Goal: Task Accomplishment & Management: Use online tool/utility

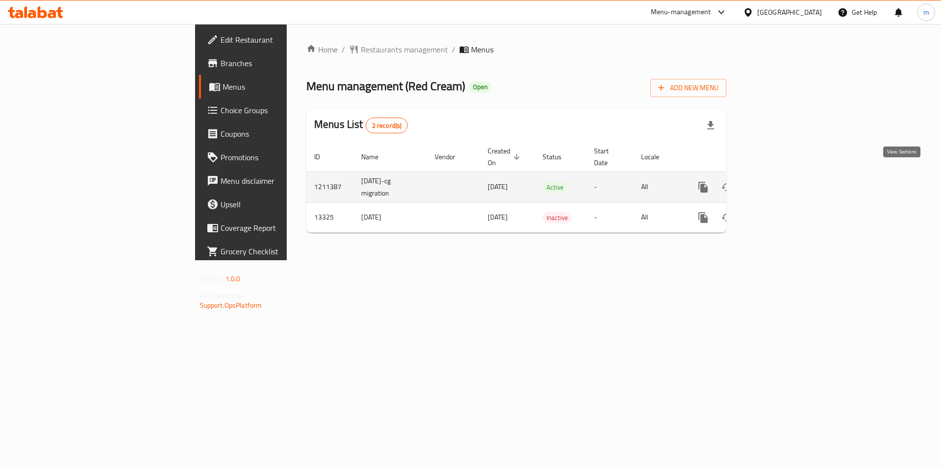
click at [779, 181] on icon "enhanced table" at bounding box center [774, 187] width 12 height 12
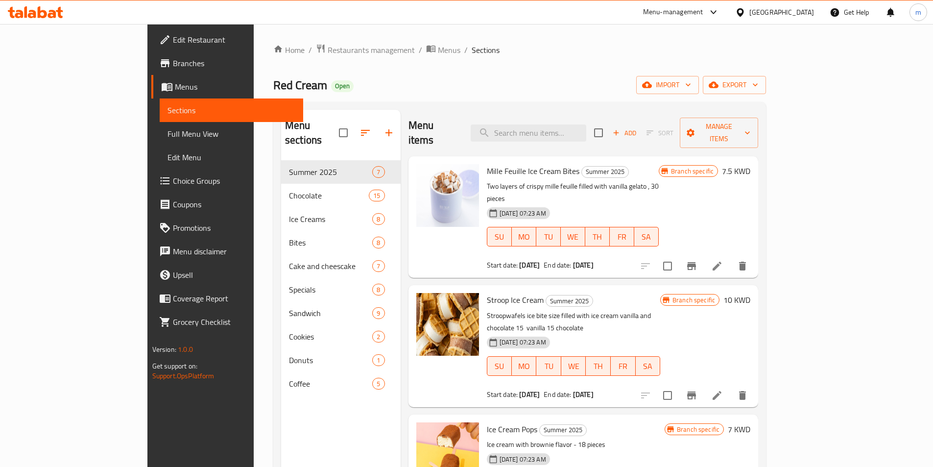
click at [173, 64] on span "Branches" at bounding box center [234, 63] width 122 height 12
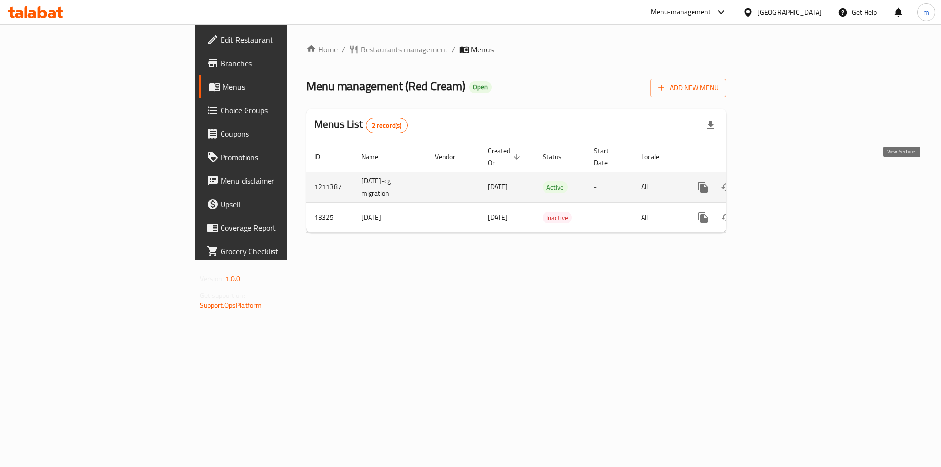
click at [785, 184] on link "enhanced table" at bounding box center [774, 187] width 24 height 24
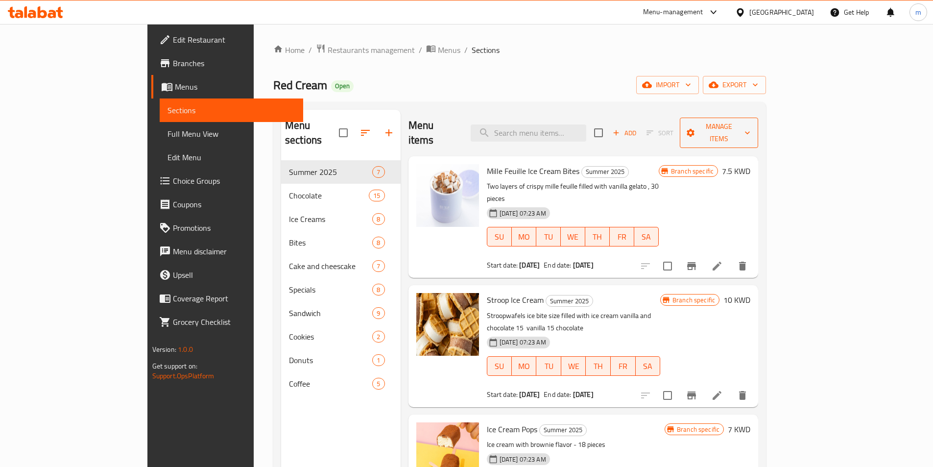
click at [751, 126] on span "Manage items" at bounding box center [719, 133] width 63 height 24
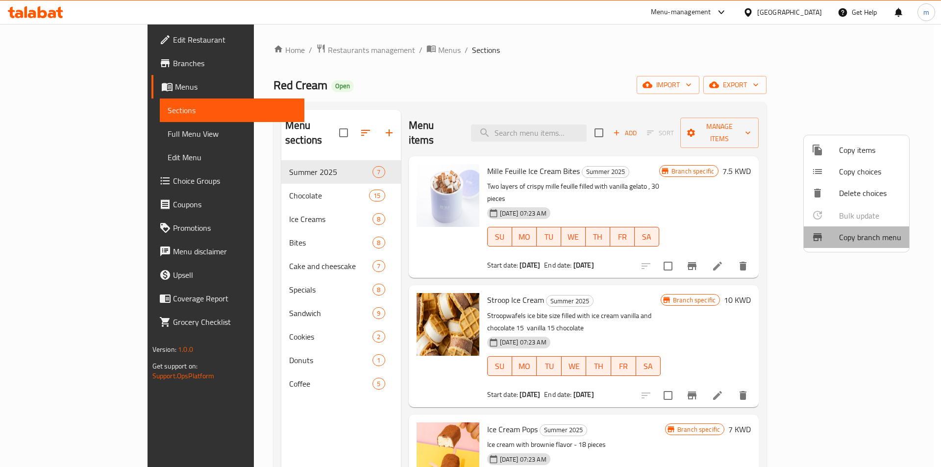
click at [876, 235] on span "Copy branch menu" at bounding box center [870, 237] width 62 height 12
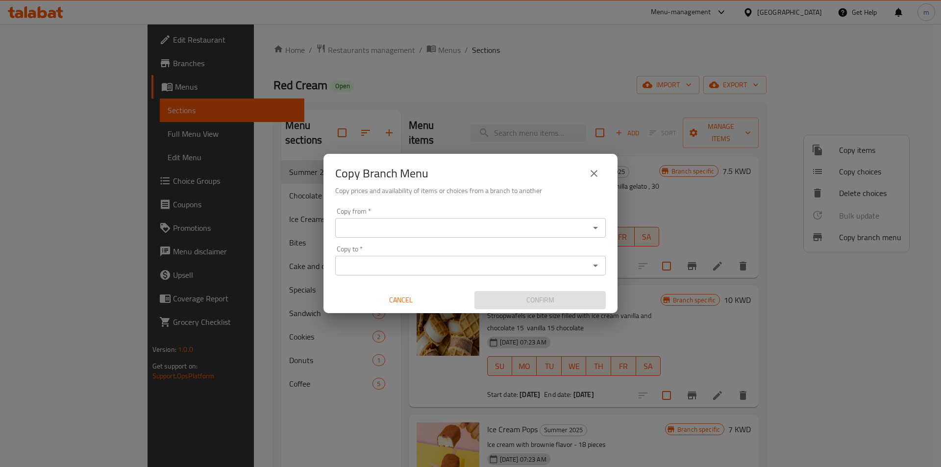
click at [413, 225] on input "Copy from   *" at bounding box center [462, 228] width 248 height 14
click at [410, 235] on div "Copy from *" at bounding box center [470, 228] width 270 height 20
paste input "770064"
type input "770064"
click at [370, 266] on input "Copy to   *" at bounding box center [462, 266] width 248 height 14
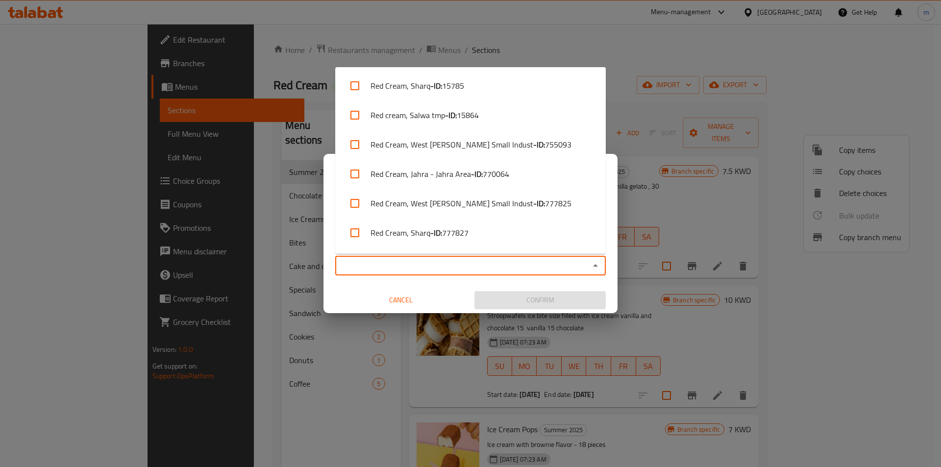
paste input "777825"
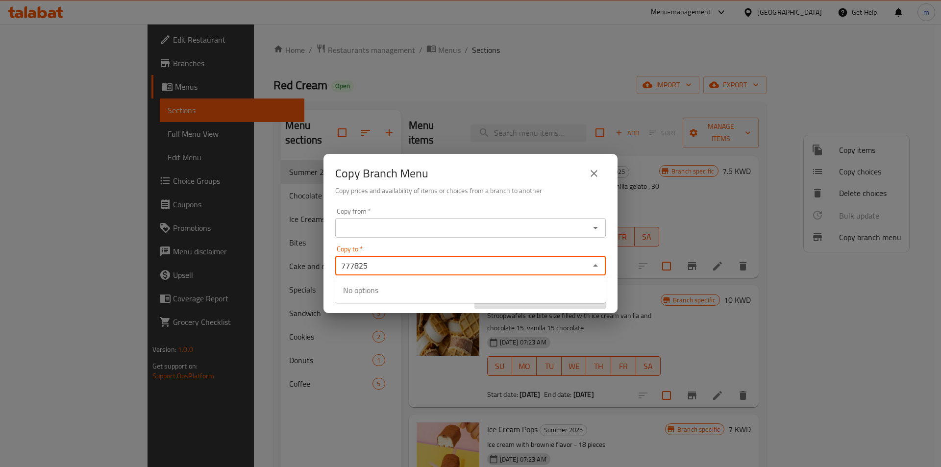
type input "777825"
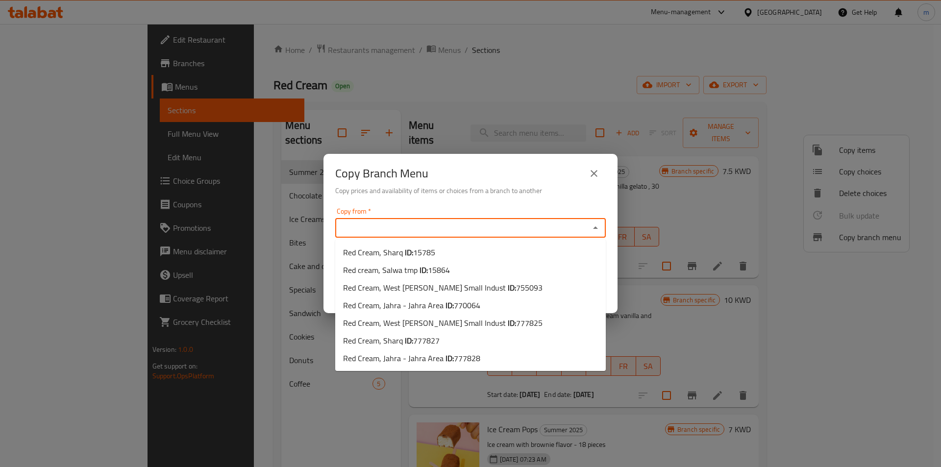
click at [368, 226] on input "Copy from   *" at bounding box center [462, 228] width 248 height 14
paste input "770064"
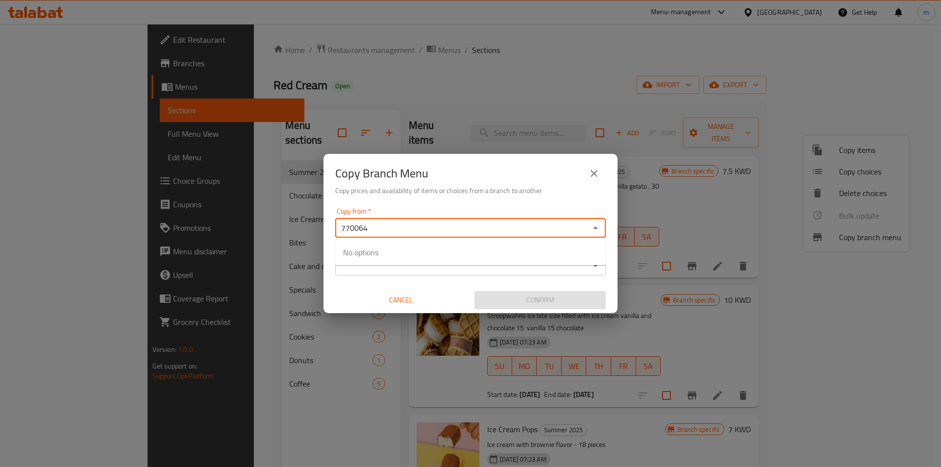
type input "770064"
click at [466, 271] on input "Copy to   *" at bounding box center [462, 266] width 248 height 14
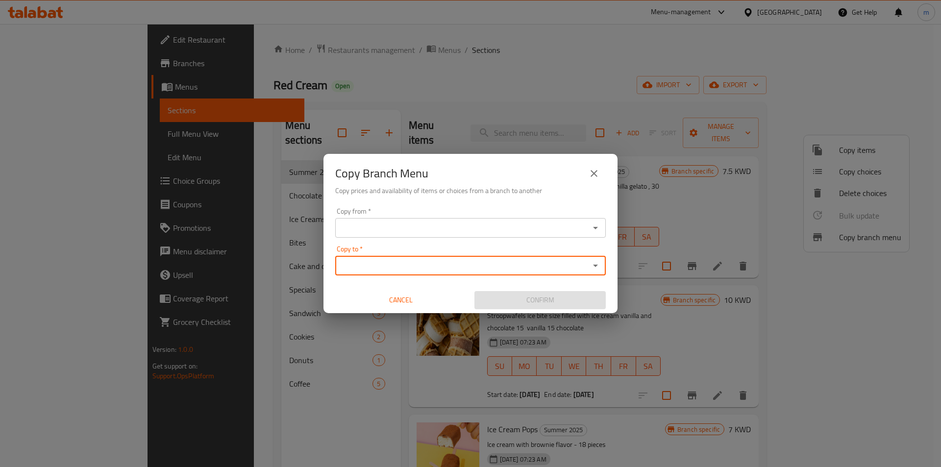
click at [543, 225] on input "Copy from   *" at bounding box center [462, 228] width 248 height 14
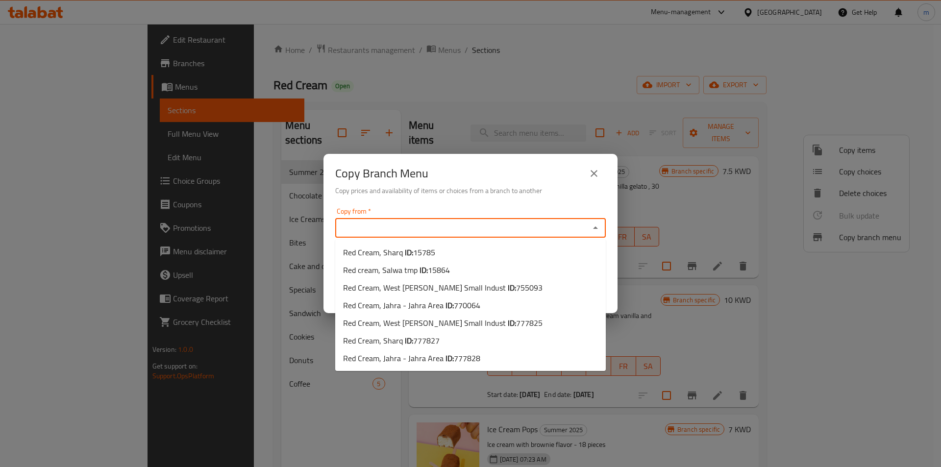
paste input "770064"
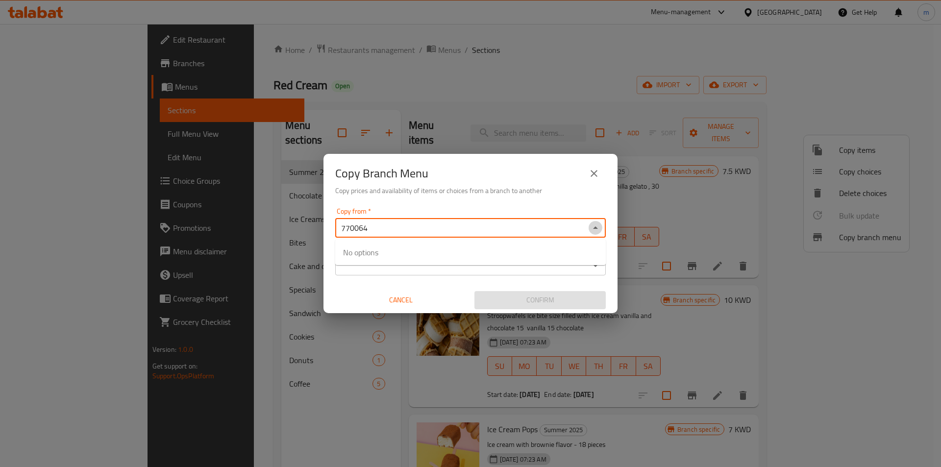
click at [595, 225] on icon "Close" at bounding box center [595, 228] width 12 height 12
type input "7"
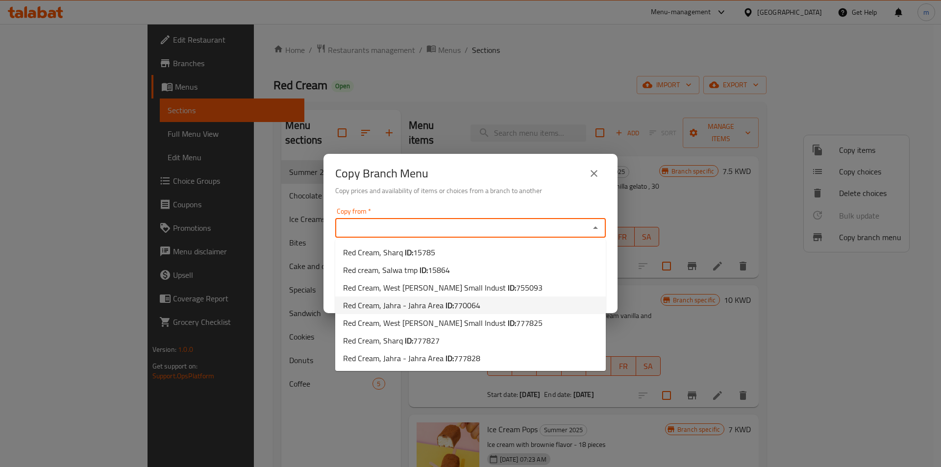
click at [482, 303] on li "Red Cream, Jahra - Jahra Area ID: 770064" at bounding box center [470, 305] width 270 height 18
type input "Red Cream, Jahra - Jahra Area"
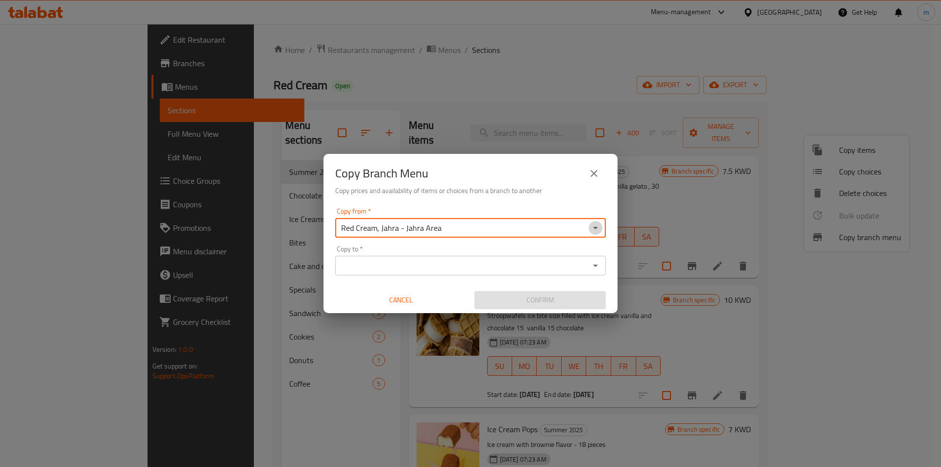
click at [593, 229] on icon "Open" at bounding box center [595, 228] width 12 height 12
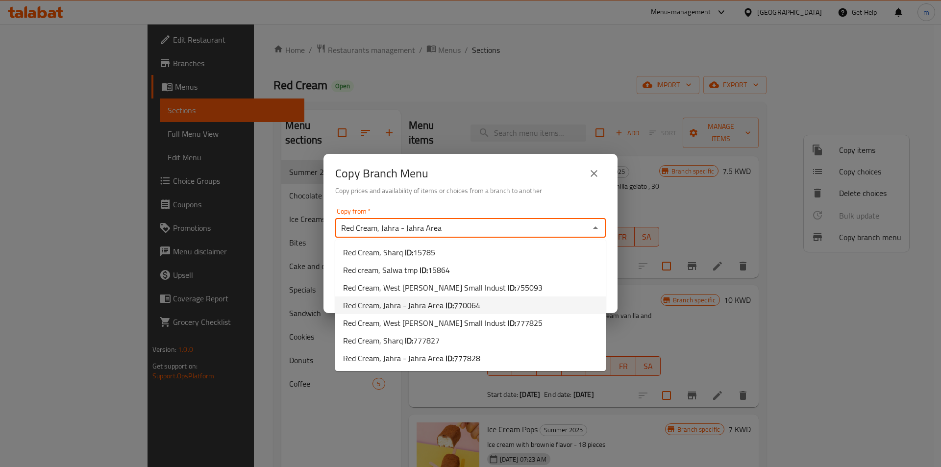
click at [477, 309] on span "770064" at bounding box center [467, 305] width 26 height 15
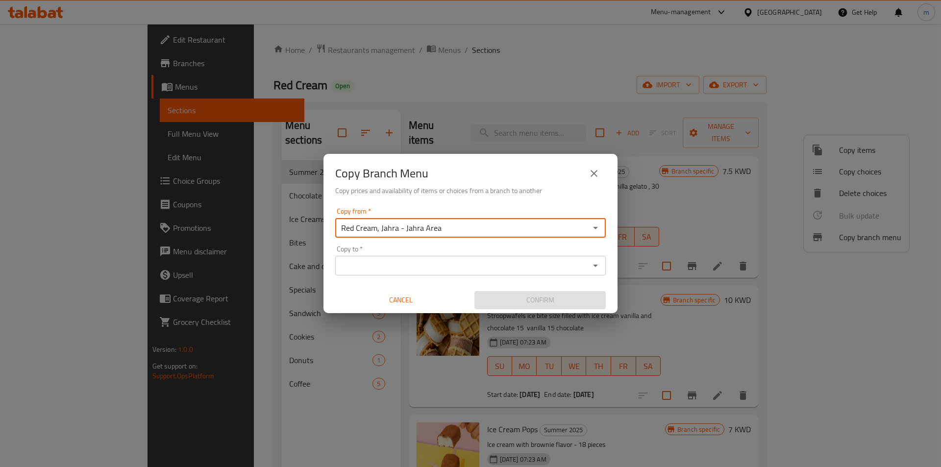
click at [555, 266] on input "Copy to   *" at bounding box center [462, 266] width 248 height 14
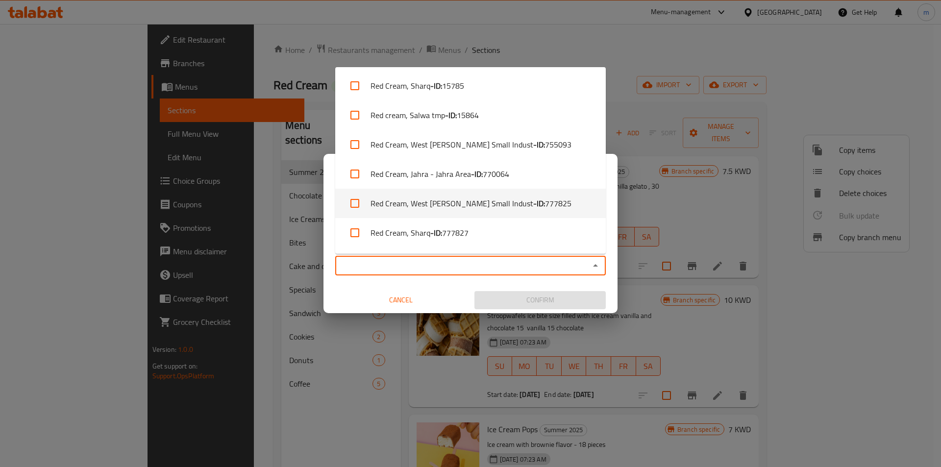
click at [545, 204] on span "777825" at bounding box center [558, 203] width 26 height 12
checkbox input "true"
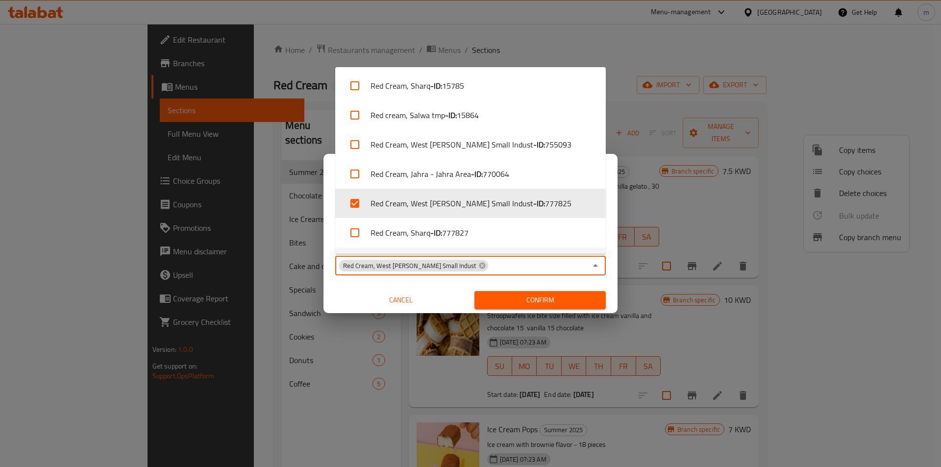
click at [551, 299] on span "Confirm" at bounding box center [540, 300] width 116 height 12
